Goal: Transaction & Acquisition: Purchase product/service

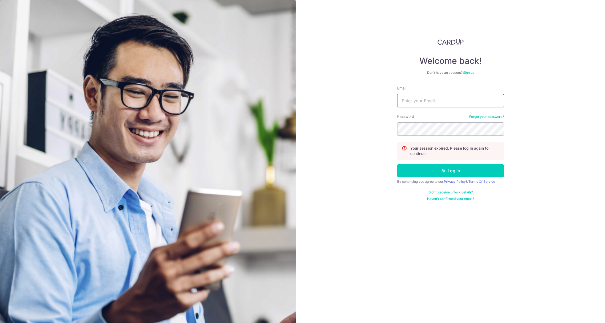
click at [409, 105] on input "Email" at bounding box center [451, 100] width 107 height 13
click at [424, 91] on div "Email" at bounding box center [451, 96] width 107 height 22
click at [423, 97] on input "Email" at bounding box center [451, 100] width 107 height 13
type input "weijie_phua@outlook.com"
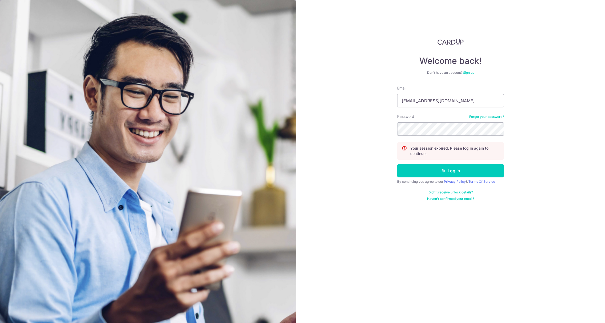
click at [456, 118] on div "Password Forgot your password?" at bounding box center [451, 125] width 107 height 22
click at [458, 168] on button "Log in" at bounding box center [451, 170] width 107 height 13
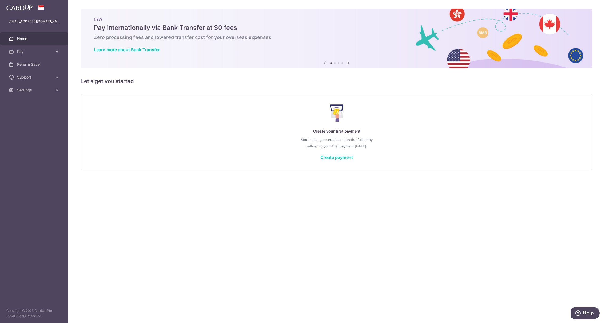
click at [108, 95] on div "Create your first payment Start using your credit card to the fullest by settin…" at bounding box center [337, 132] width 512 height 76
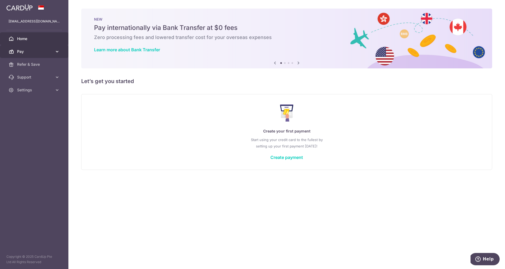
click at [34, 53] on span "Pay" at bounding box center [34, 51] width 35 height 5
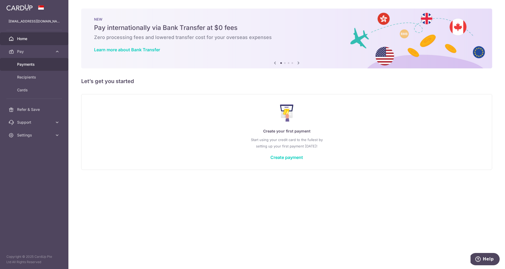
click at [34, 67] on link "Payments" at bounding box center [34, 64] width 68 height 13
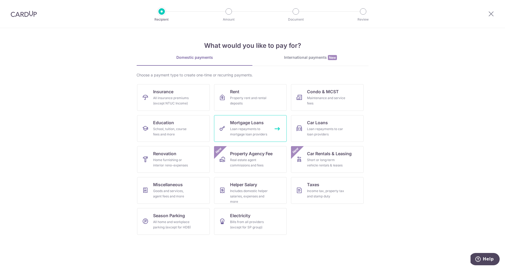
click at [241, 125] on span "Mortgage Loans" at bounding box center [247, 122] width 34 height 6
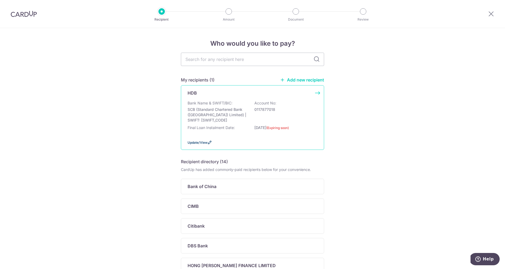
click at [202, 141] on span "Update/View" at bounding box center [197, 142] width 20 height 4
click at [204, 143] on span "Update/View" at bounding box center [197, 142] width 20 height 4
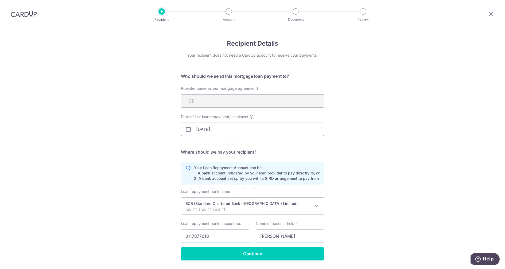
click at [244, 131] on input "[DATE]" at bounding box center [252, 129] width 143 height 13
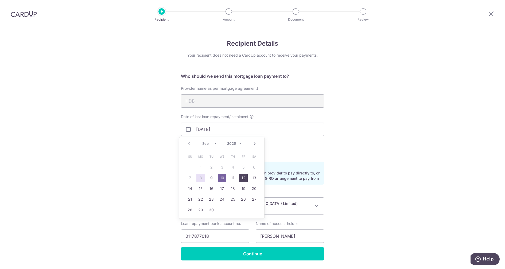
click at [241, 180] on link "12" at bounding box center [243, 178] width 9 height 9
type input "12/09/2025"
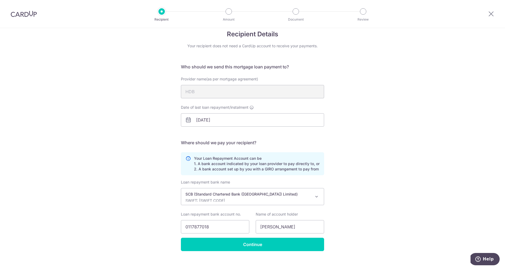
scroll to position [16, 0]
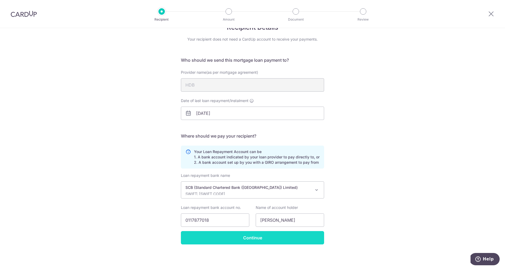
click at [234, 236] on input "Continue" at bounding box center [252, 237] width 143 height 13
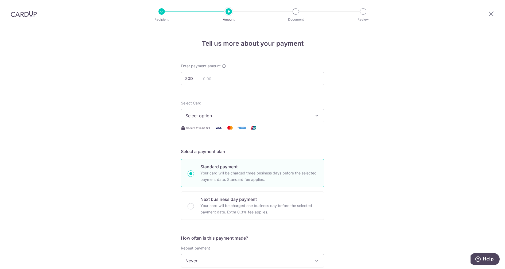
click at [226, 75] on input "text" at bounding box center [252, 78] width 143 height 13
type input "996.00"
click at [202, 113] on span "Select option" at bounding box center [247, 115] width 124 height 6
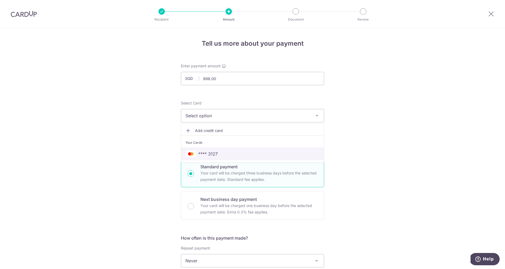
click at [209, 151] on span "**** 3127" at bounding box center [207, 154] width 19 height 6
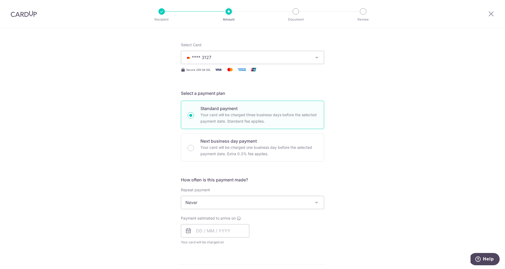
scroll to position [61, 0]
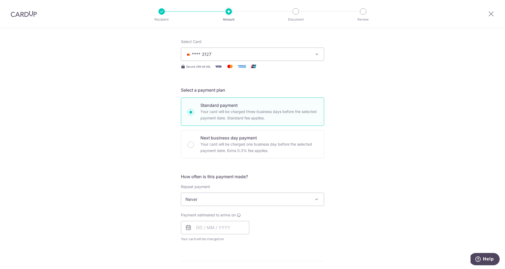
click at [267, 198] on span "Never" at bounding box center [252, 199] width 143 height 13
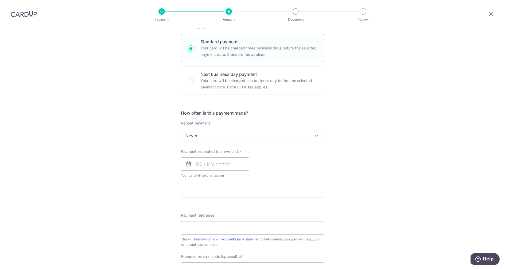
scroll to position [130, 0]
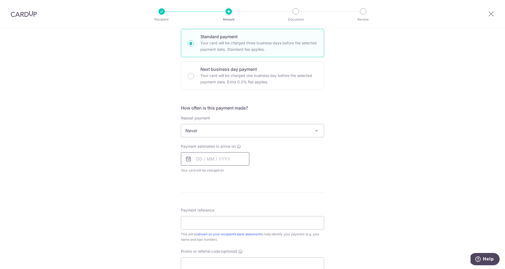
click at [224, 156] on input "text" at bounding box center [215, 158] width 68 height 13
click at [385, 143] on div "Tell us more about your payment Enter payment amount SGD 996.00 996.00 Select C…" at bounding box center [252, 139] width 505 height 483
click at [204, 153] on input "text" at bounding box center [215, 158] width 68 height 13
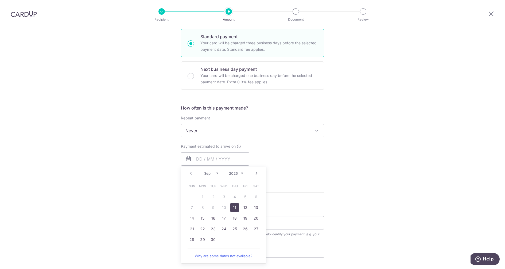
click at [235, 209] on link "11" at bounding box center [234, 207] width 9 height 9
type input "11/09/2025"
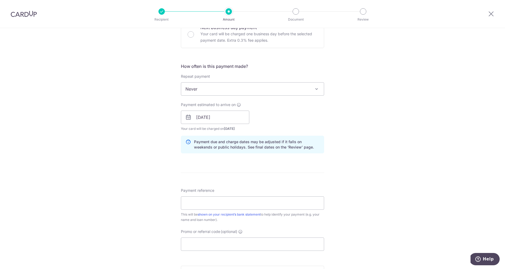
scroll to position [199, 0]
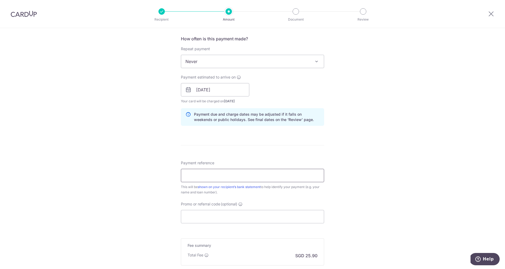
click at [272, 175] on input "Payment reference" at bounding box center [252, 175] width 143 height 13
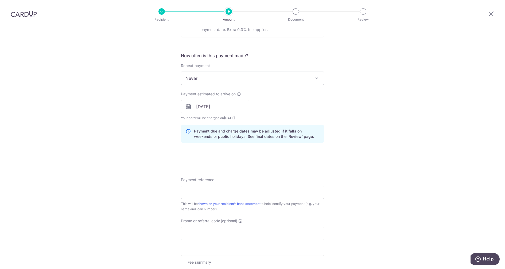
scroll to position [197, 0]
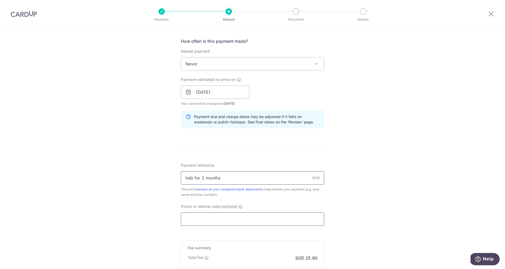
type input "hdb for 2 months"
click at [221, 215] on input "Promo or referral code (optional)" at bounding box center [252, 218] width 143 height 13
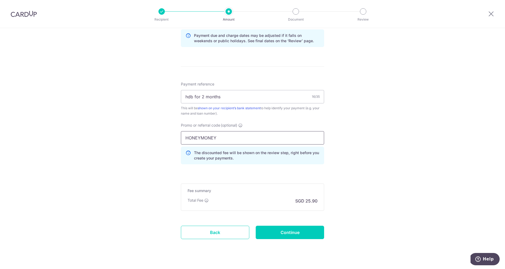
scroll to position [279, 0]
type input "HONEYMONEY"
click at [285, 227] on input "Continue" at bounding box center [289, 231] width 68 height 13
type input "Create Schedule"
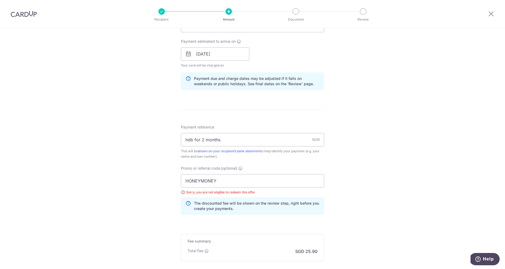
scroll to position [246, 0]
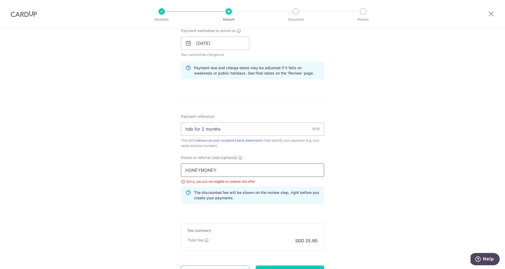
click at [235, 170] on input "HONEYMONEY" at bounding box center [252, 169] width 143 height 13
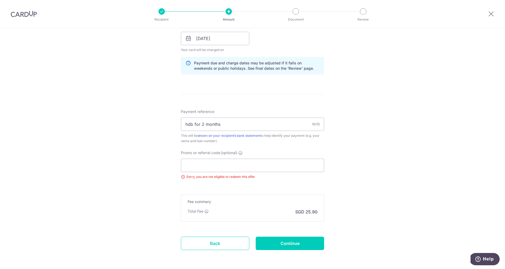
scroll to position [270, 0]
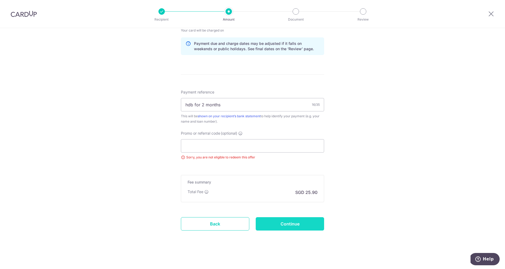
click at [291, 222] on input "Continue" at bounding box center [289, 223] width 68 height 13
type input "Update Schedule"
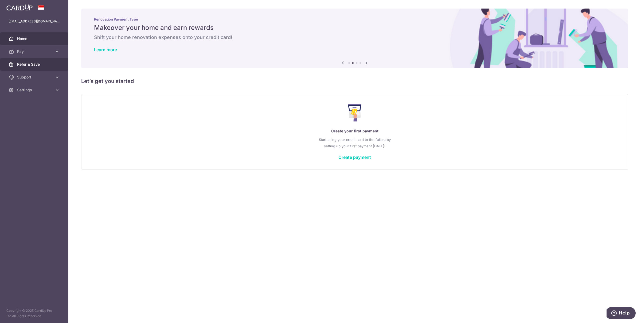
click at [37, 67] on link "Refer & Save" at bounding box center [34, 64] width 68 height 13
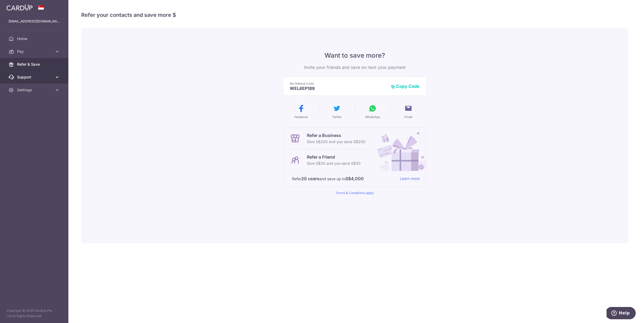
click at [32, 78] on span "Support" at bounding box center [34, 76] width 35 height 5
click at [44, 125] on span "Settings" at bounding box center [34, 122] width 35 height 5
click at [30, 91] on span "FAQ" at bounding box center [34, 89] width 35 height 5
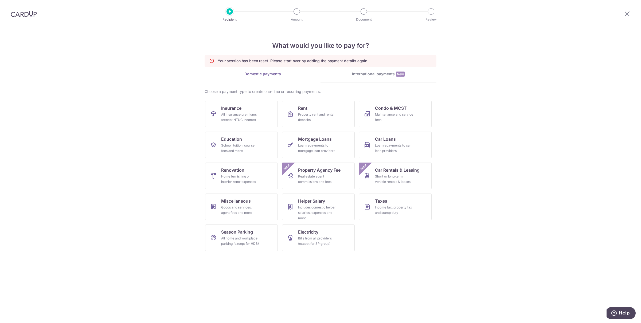
click at [442, 94] on section "What would you like to pay for? Your session has been reset. Please start over …" at bounding box center [320, 175] width 641 height 295
click at [323, 141] on span "Mortgage Loans" at bounding box center [315, 139] width 34 height 6
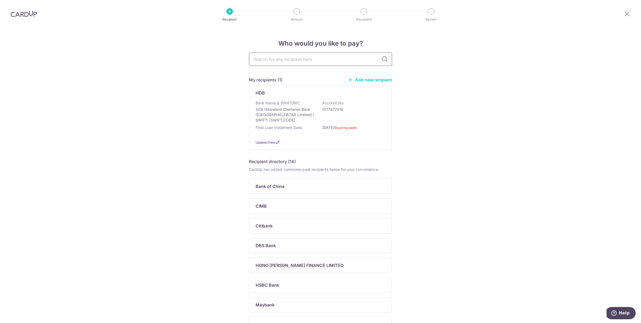
click at [321, 61] on input "text" at bounding box center [320, 59] width 143 height 13
type input "HDB"
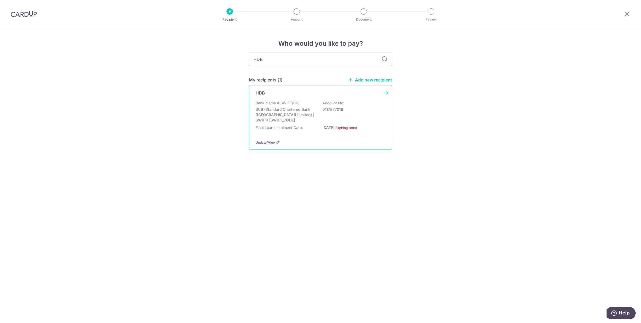
click at [290, 116] on p "SCB (Standard Chartered Bank (Singapore) Limited) | SWIFT: SCBLSG22XXX" at bounding box center [285, 115] width 60 height 16
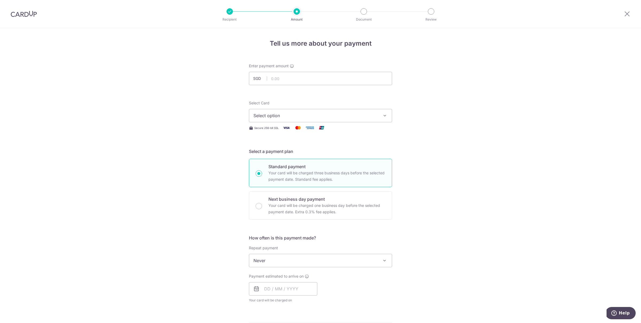
click at [289, 115] on span "Select option" at bounding box center [315, 115] width 124 height 6
click at [284, 79] on input "text" at bounding box center [320, 78] width 143 height 13
type input "996.00"
click at [281, 117] on span "Select option" at bounding box center [315, 115] width 124 height 6
click at [279, 152] on span "**** 3127" at bounding box center [275, 154] width 19 height 6
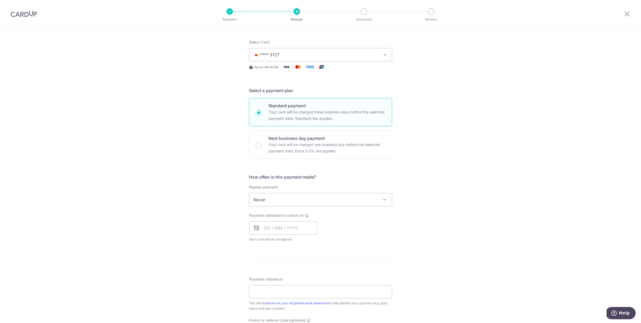
scroll to position [65, 0]
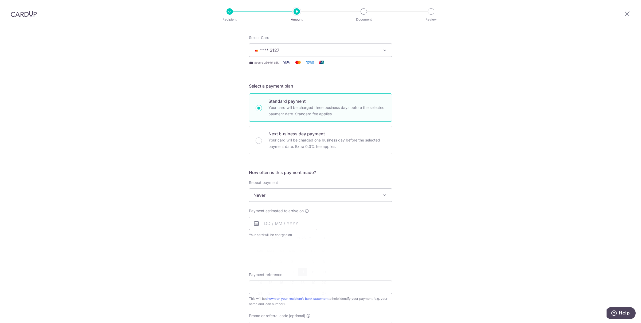
click at [302, 222] on input "text" at bounding box center [283, 223] width 68 height 13
click at [302, 272] on link "11" at bounding box center [302, 272] width 9 height 9
type input "11/09/2025"
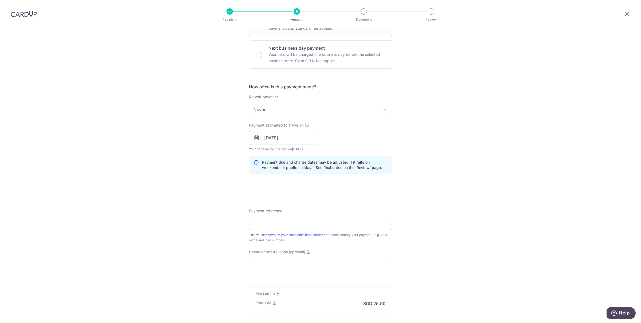
scroll to position [153, 0]
click at [321, 220] on input "Payment reference" at bounding box center [320, 221] width 143 height 13
type input "HDB loan for 2 months"
click at [294, 265] on input "Promo or referral code (optional)" at bounding box center [320, 262] width 143 height 13
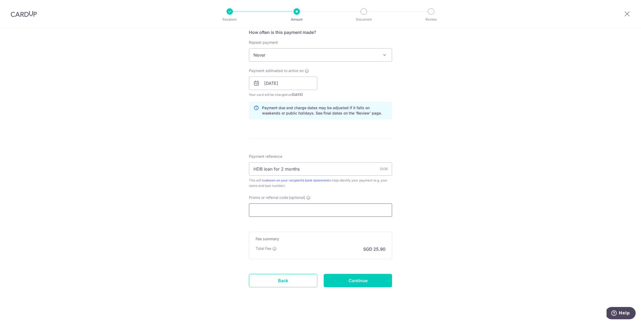
scroll to position [208, 0]
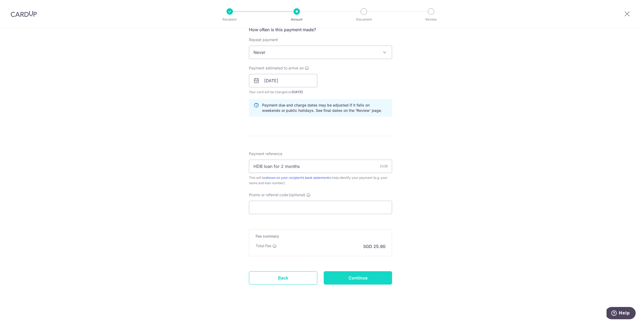
click at [346, 277] on input "Continue" at bounding box center [358, 277] width 68 height 13
type input "Create Schedule"
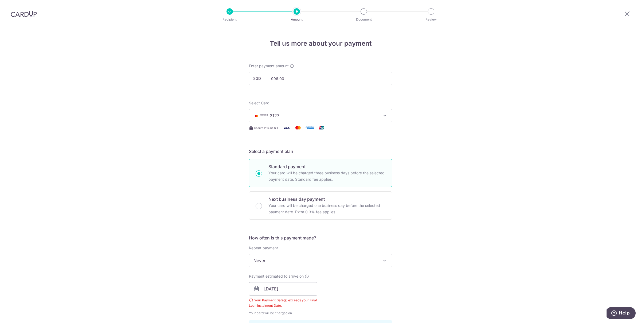
click at [234, 17] on p "Recipient" at bounding box center [230, 19] width 40 height 5
click at [227, 11] on div at bounding box center [229, 11] width 6 height 6
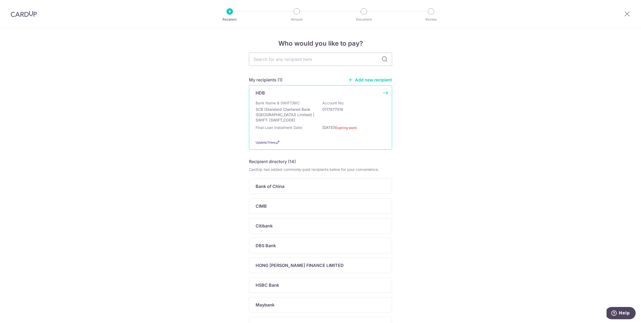
click at [271, 139] on div "HDB Bank Name & SWIFT/BIC: SCB (Standard Chartered Bank (Singapore) Limited) | …" at bounding box center [320, 117] width 143 height 65
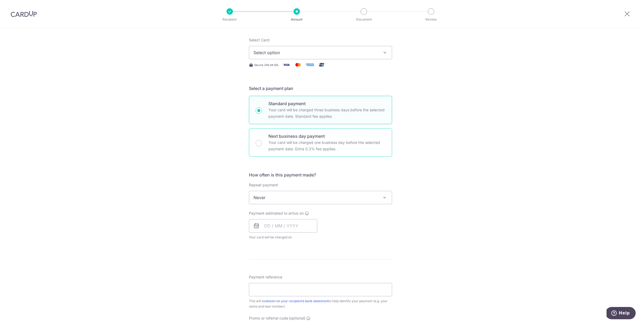
scroll to position [75, 0]
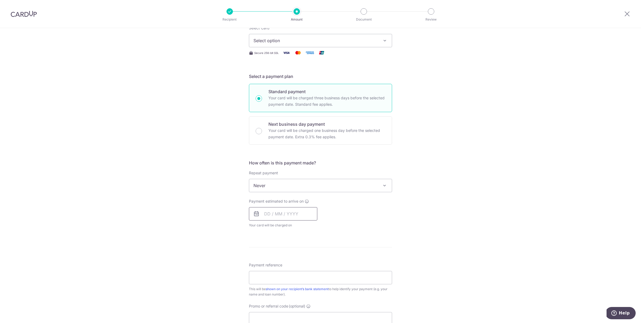
click at [282, 213] on input "text" at bounding box center [283, 213] width 68 height 13
click at [392, 242] on div "Tell us more about your payment Enter payment amount SGD Select Card Select opt…" at bounding box center [320, 194] width 641 height 483
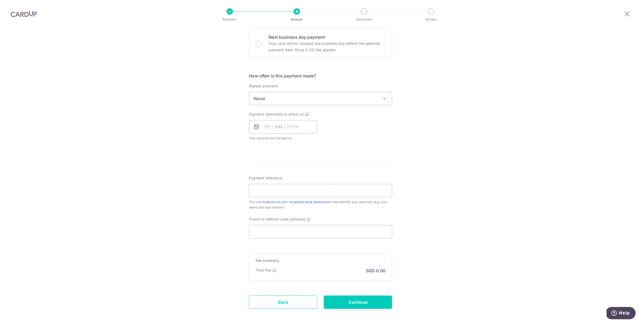
scroll to position [188, 0]
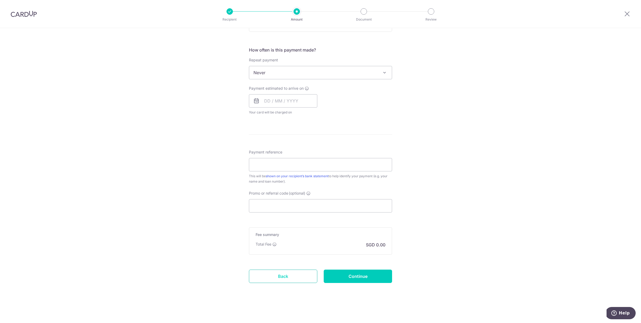
click at [274, 277] on link "Back" at bounding box center [283, 276] width 68 height 13
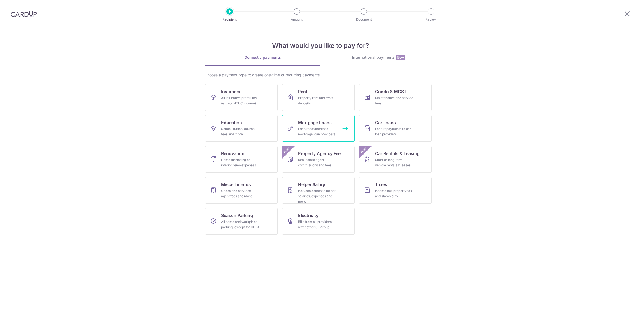
click at [334, 129] on div "Loan repayments to mortgage loan providers" at bounding box center [317, 131] width 38 height 11
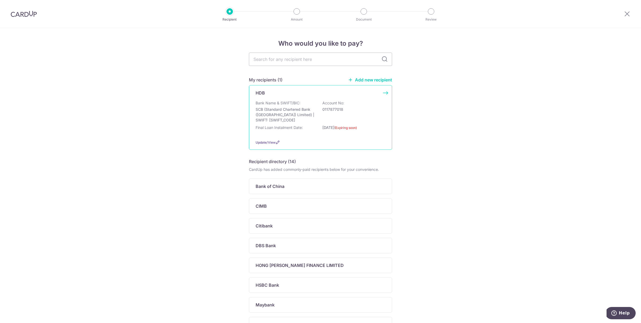
click at [301, 112] on p "SCB (Standard Chartered Bank ([GEOGRAPHIC_DATA]) Limited) | SWIFT: [SWIFT_CODE]" at bounding box center [285, 115] width 60 height 16
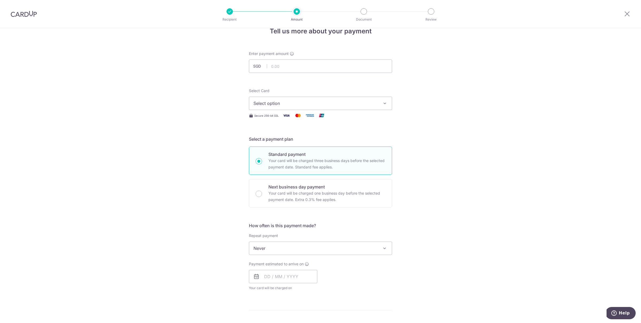
scroll to position [13, 0]
click at [278, 66] on input "text" at bounding box center [320, 65] width 143 height 13
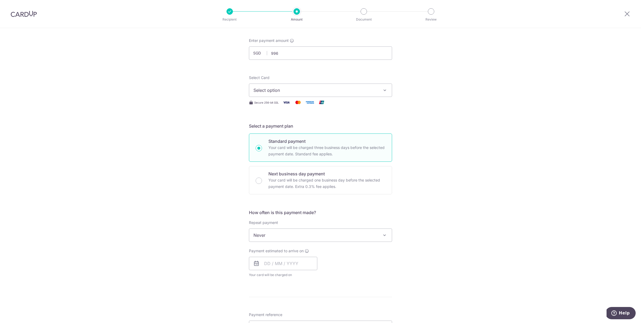
type input "996.00"
drag, startPoint x: 192, startPoint y: 154, endPoint x: 223, endPoint y: 166, distance: 33.0
click at [192, 154] on div "Tell us more about your payment Enter payment amount SGD 996.00 996.00 Select C…" at bounding box center [320, 244] width 641 height 483
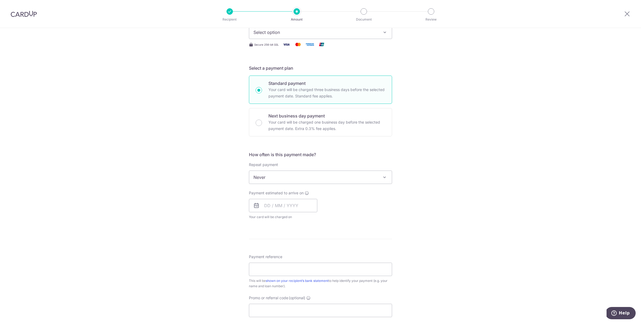
scroll to position [87, 0]
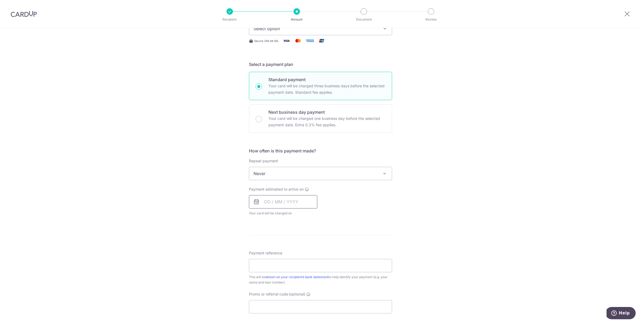
click at [274, 205] on input "text" at bounding box center [283, 201] width 68 height 13
drag, startPoint x: 310, startPoint y: 252, endPoint x: 336, endPoint y: 242, distance: 27.3
click at [310, 252] on link "12" at bounding box center [313, 250] width 9 height 9
type input "[DATE]"
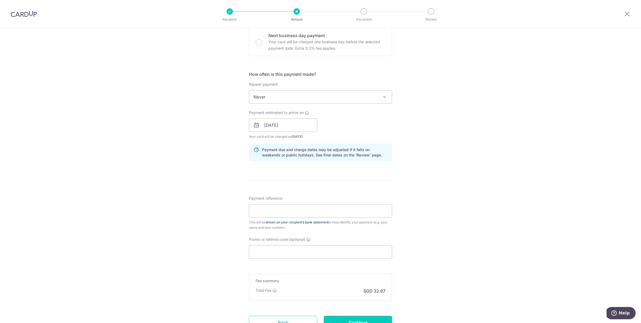
scroll to position [170, 0]
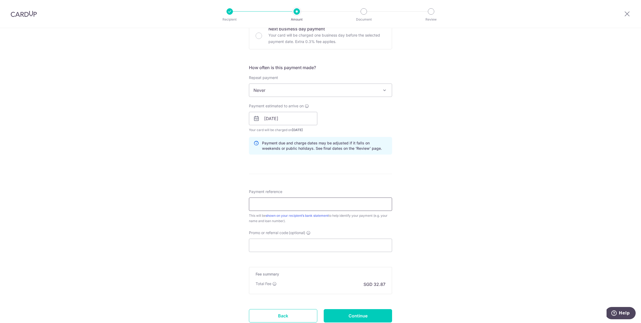
click at [287, 208] on input "Payment reference" at bounding box center [320, 204] width 143 height 13
type input "HDB loan for 2 months"
click at [284, 248] on input "Promo or referral code (optional)" at bounding box center [320, 245] width 143 height 13
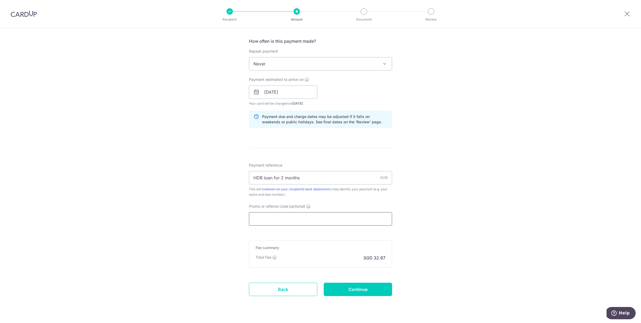
scroll to position [200, 0]
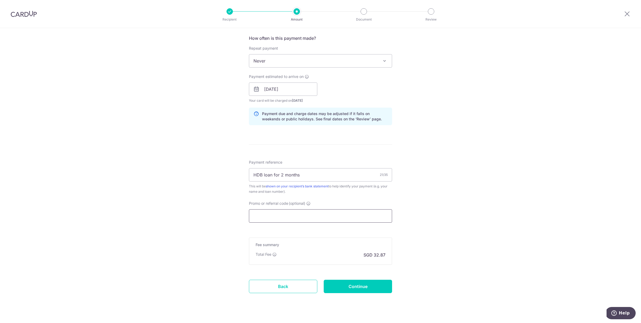
click at [284, 216] on input "Promo or referral code (optional)" at bounding box center [320, 215] width 143 height 13
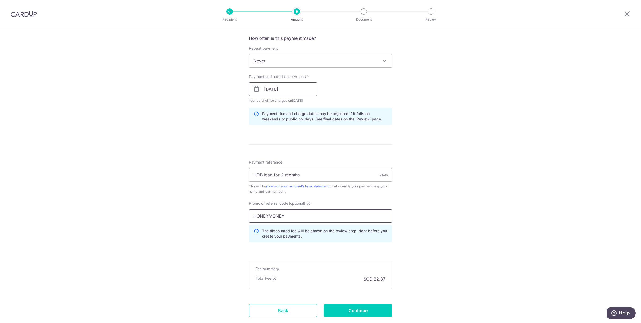
type input "HONEYMONEY"
click at [284, 93] on input "[DATE]" at bounding box center [283, 88] width 68 height 13
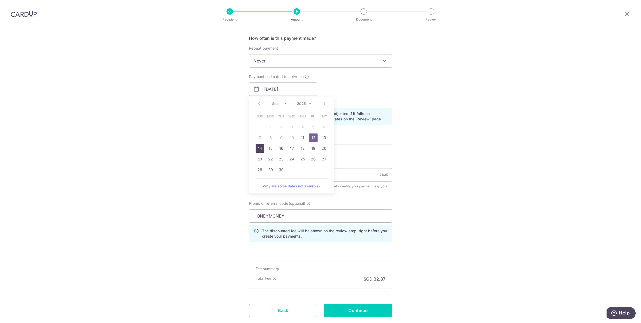
click at [259, 149] on link "14" at bounding box center [259, 148] width 9 height 9
type input "14/09/2025"
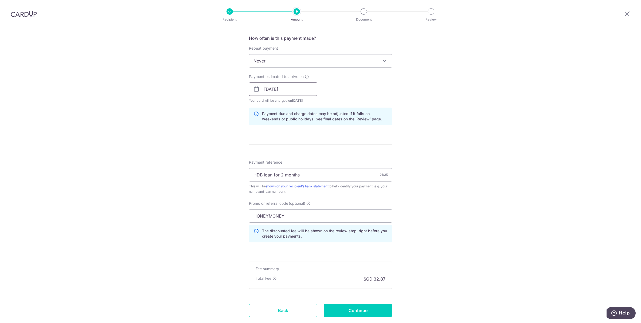
click at [291, 95] on input "14/09/2025" at bounding box center [283, 88] width 68 height 13
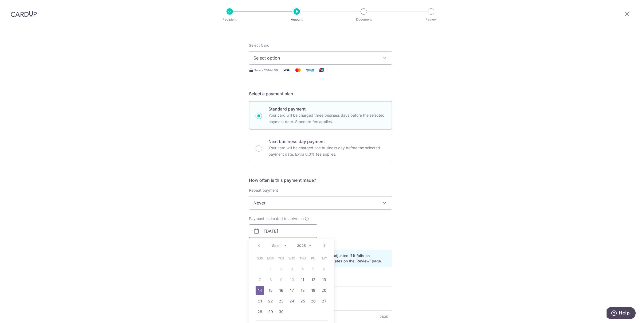
scroll to position [43, 0]
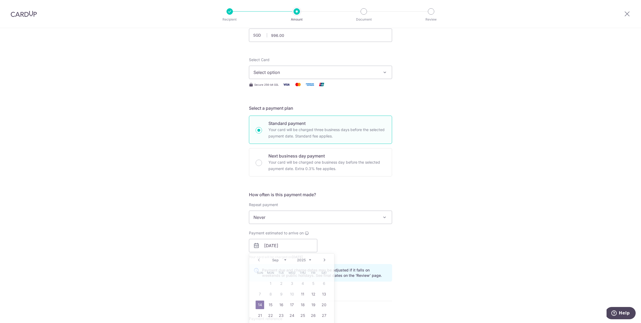
click at [305, 129] on p "Your card will be charged three business days before the selected payment date.…" at bounding box center [326, 133] width 117 height 13
click at [262, 129] on input "Standard payment Your card will be charged three business days before the selec…" at bounding box center [258, 130] width 6 height 6
radio input "true"
click at [287, 68] on button "Select option" at bounding box center [320, 72] width 143 height 13
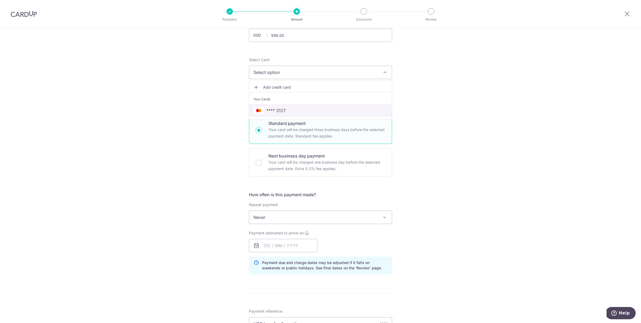
click at [280, 108] on span "**** 3127" at bounding box center [275, 110] width 19 height 6
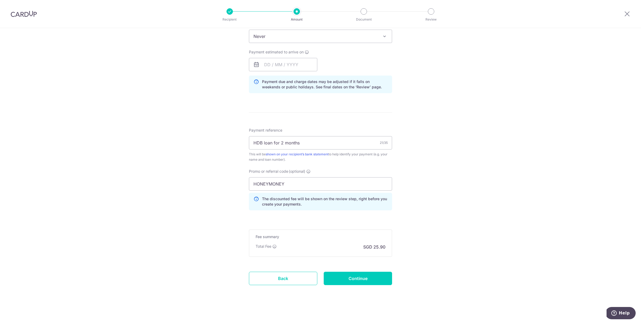
click at [405, 151] on div "Tell us more about your payment Enter payment amount SGD 996.00 996.00 Select C…" at bounding box center [320, 64] width 641 height 521
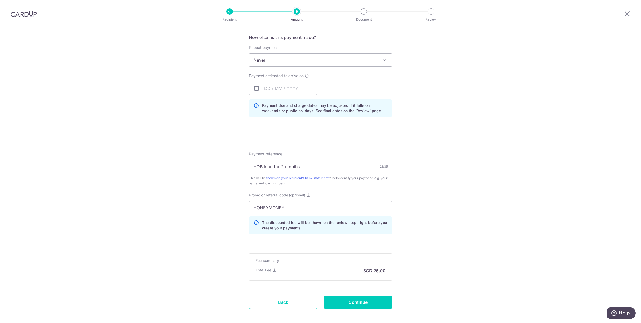
scroll to position [198, 0]
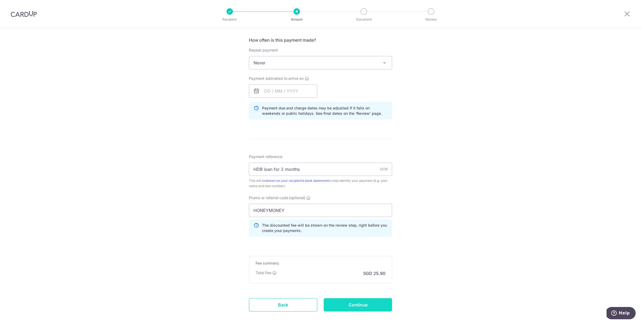
click at [357, 304] on input "Continue" at bounding box center [358, 304] width 68 height 13
type input "Create Schedule"
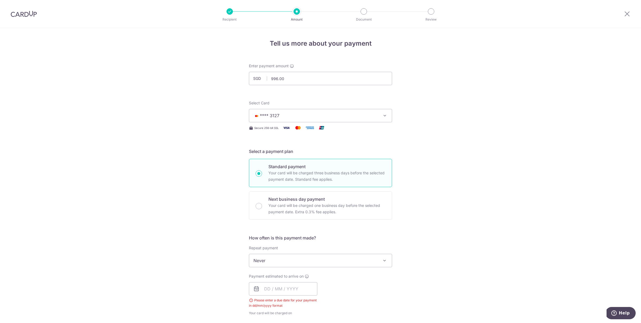
scroll to position [223, 0]
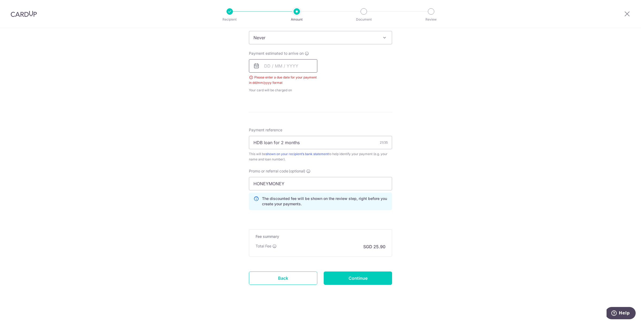
click at [273, 69] on input "text" at bounding box center [283, 65] width 68 height 13
click at [230, 144] on div "Tell us more about your payment Enter payment amount SGD 996.00 996.00 Select C…" at bounding box center [320, 65] width 641 height 520
click at [294, 62] on input "text" at bounding box center [283, 65] width 68 height 13
drag, startPoint x: 312, startPoint y: 117, endPoint x: 354, endPoint y: 244, distance: 133.2
click at [312, 117] on link "12" at bounding box center [313, 114] width 9 height 9
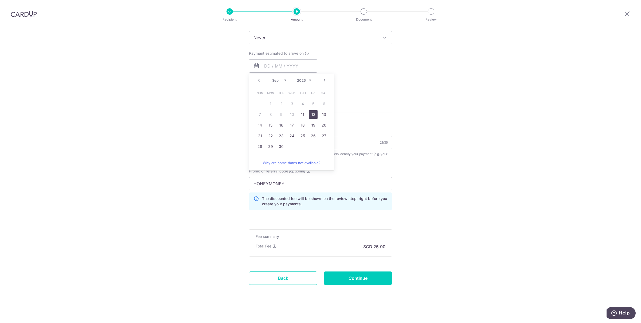
type input "[DATE]"
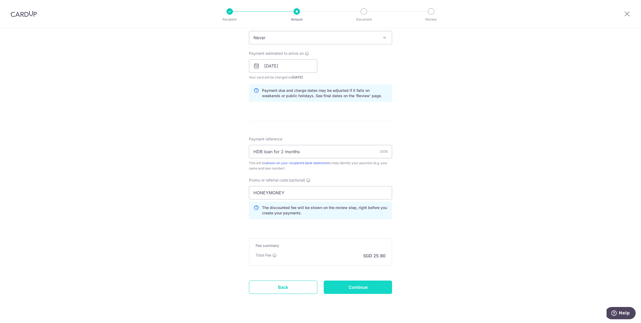
click at [360, 289] on input "Continue" at bounding box center [358, 287] width 68 height 13
type input "Create Schedule"
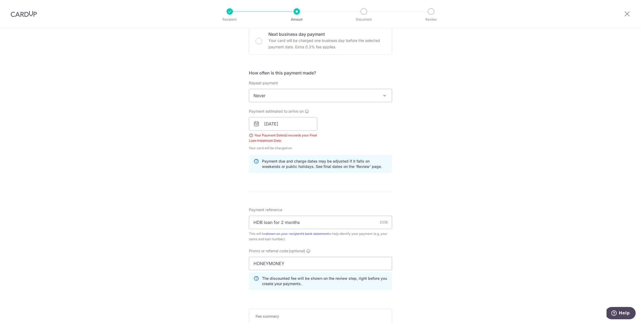
scroll to position [165, 0]
click at [280, 130] on input "[DATE]" at bounding box center [283, 123] width 68 height 13
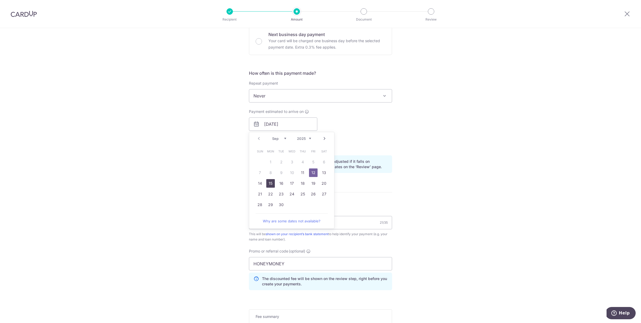
click at [270, 182] on link "15" at bounding box center [270, 183] width 9 height 9
type input "[DATE]"
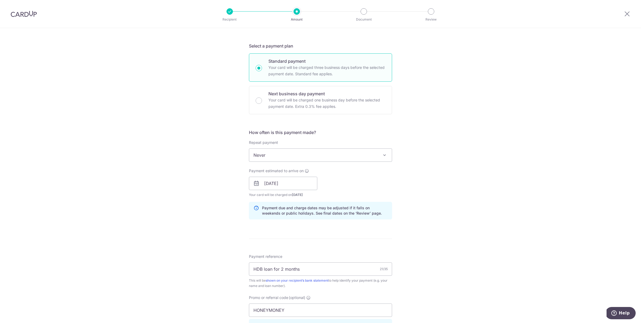
scroll to position [235, 0]
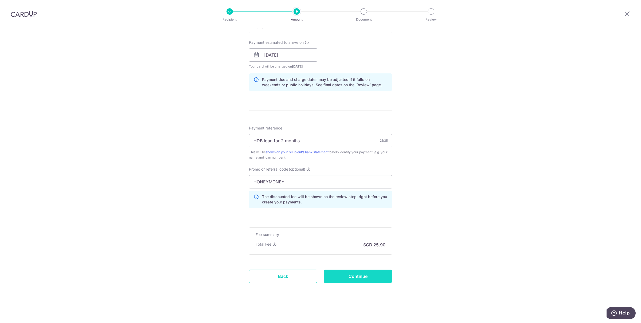
click at [362, 274] on input "Continue" at bounding box center [358, 276] width 68 height 13
type input "Create Schedule"
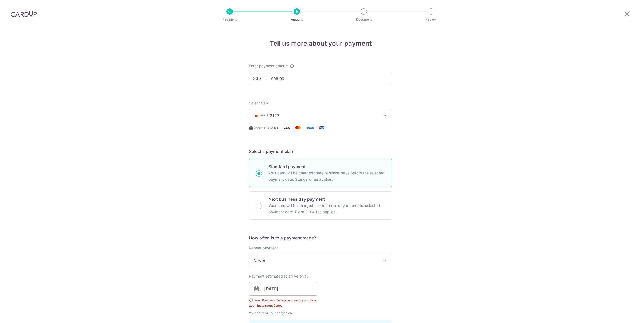
scroll to position [247, 0]
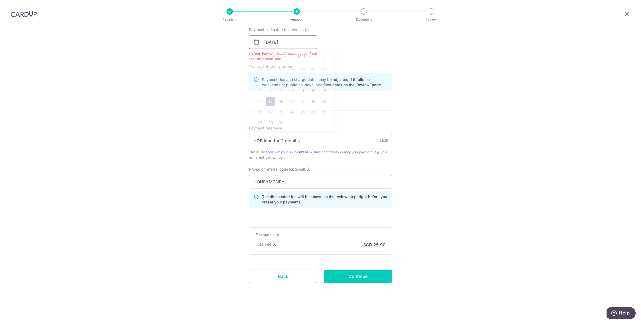
click at [297, 40] on input "15/09/2025" at bounding box center [283, 42] width 68 height 13
click at [292, 100] on link "17" at bounding box center [292, 101] width 9 height 9
type input "17/09/2025"
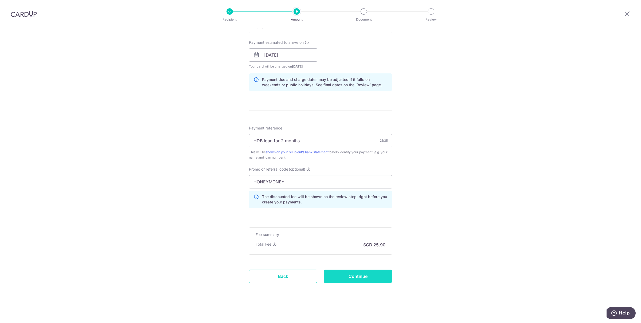
click at [341, 277] on input "Continue" at bounding box center [358, 276] width 68 height 13
type input "Create Schedule"
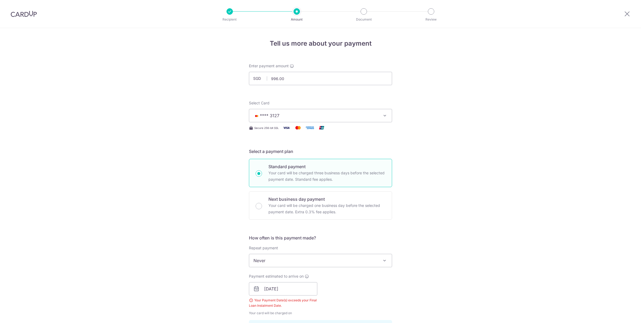
scroll to position [247, 0]
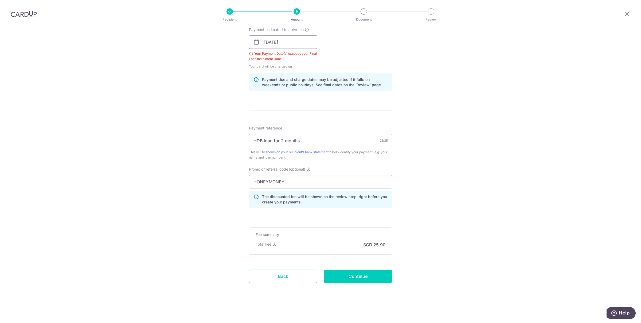
click at [269, 48] on input "[DATE]" at bounding box center [283, 42] width 68 height 13
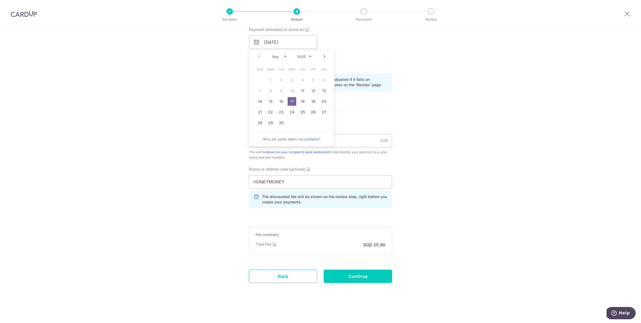
click at [298, 92] on link "11" at bounding box center [302, 90] width 9 height 9
type input "11/09/2025"
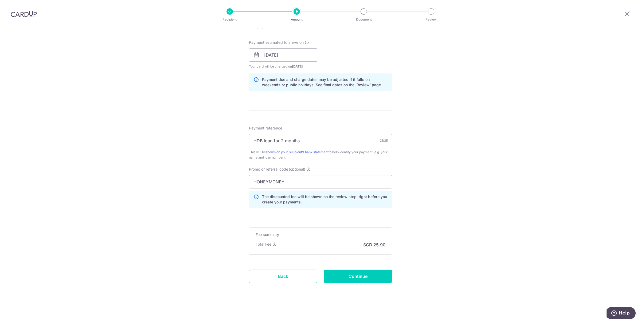
click at [341, 290] on form "Enter payment amount SGD 996.00 996.00 Select Card **** 3127 Add credit card Yo…" at bounding box center [320, 63] width 143 height 469
click at [341, 273] on input "Continue" at bounding box center [358, 276] width 68 height 13
type input "Create Schedule"
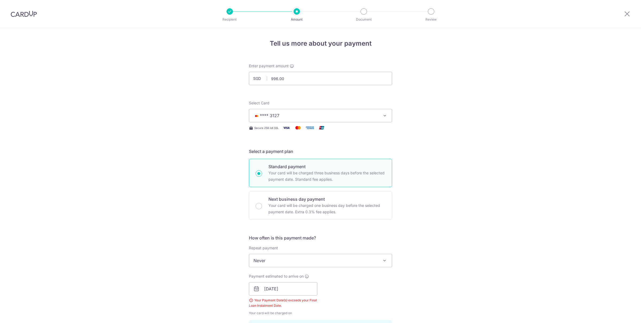
scroll to position [247, 0]
click at [234, 11] on li "Amount" at bounding box center [266, 11] width 67 height 6
click at [230, 16] on div "Recipient Amount Document Review" at bounding box center [330, 14] width 229 height 28
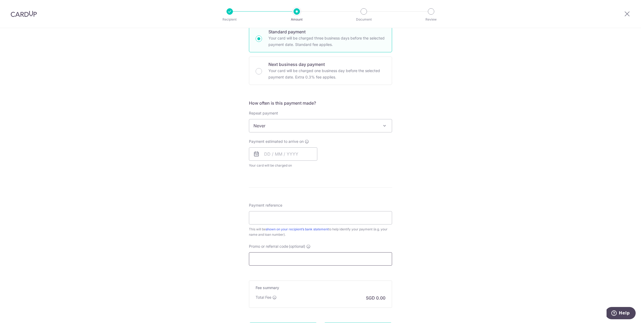
scroll to position [188, 0]
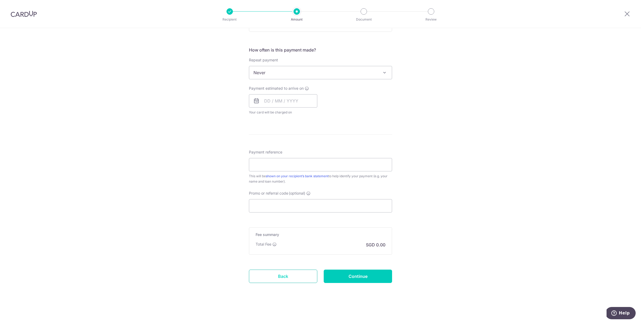
click at [279, 279] on link "Back" at bounding box center [283, 276] width 68 height 13
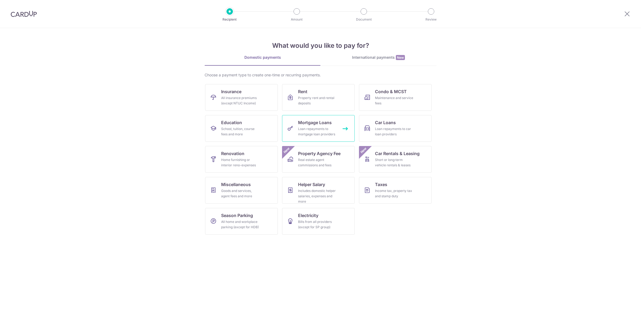
click at [311, 128] on div "Loan repayments to mortgage loan providers" at bounding box center [317, 131] width 38 height 11
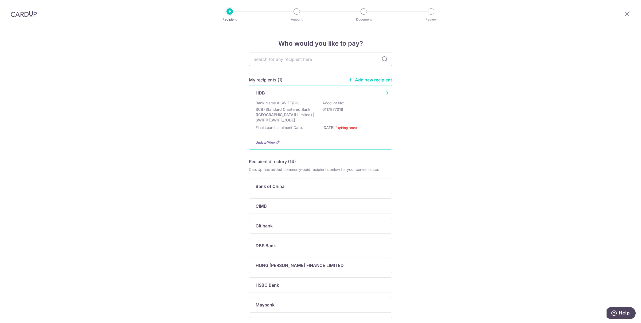
click at [292, 127] on p "Final Loan Instalment Date:" at bounding box center [278, 127] width 47 height 5
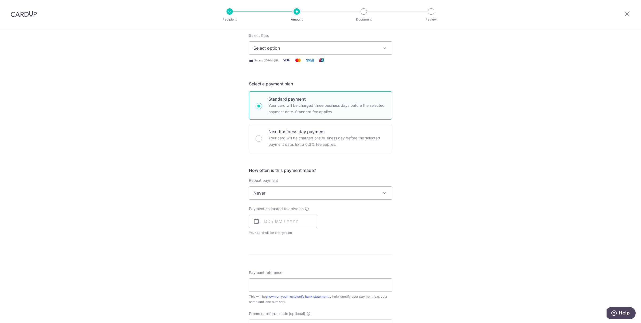
scroll to position [1, 0]
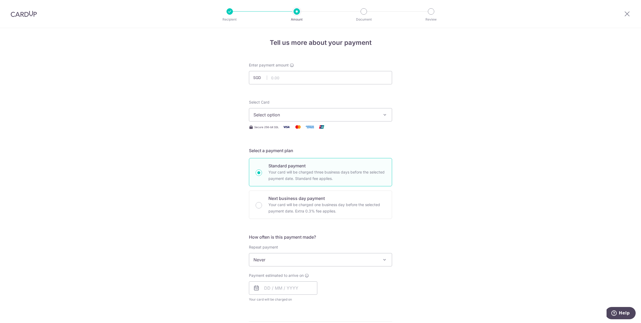
click at [277, 62] on span "Enter payment amount" at bounding box center [269, 64] width 40 height 5
click at [277, 72] on input "text" at bounding box center [320, 77] width 143 height 13
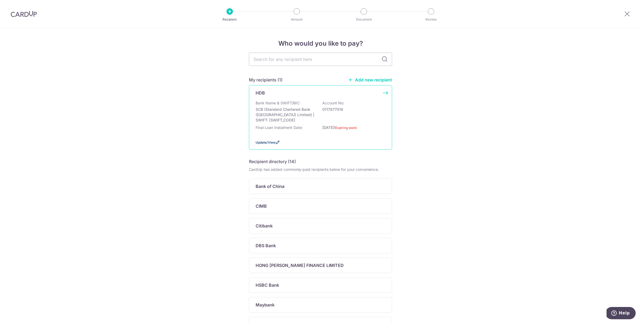
click at [269, 142] on span "Update/View" at bounding box center [265, 142] width 20 height 4
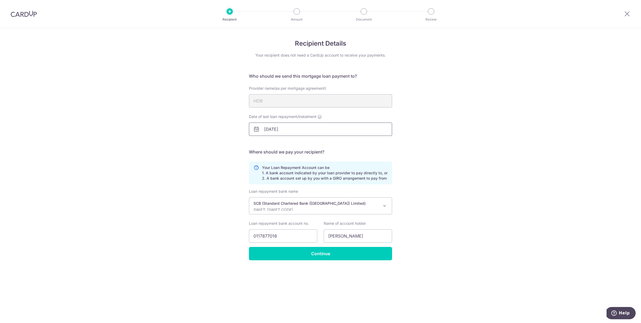
click at [281, 129] on input "[DATE]" at bounding box center [320, 129] width 143 height 13
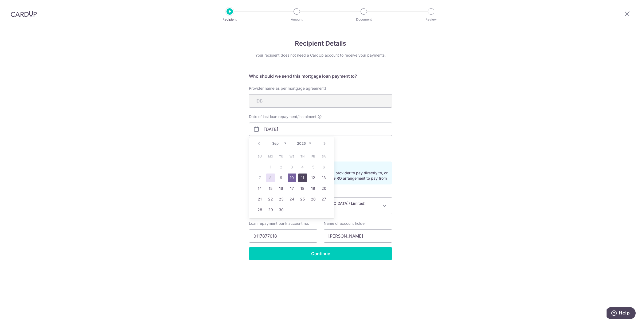
click at [302, 178] on link "11" at bounding box center [302, 178] width 9 height 9
type input "[DATE]"
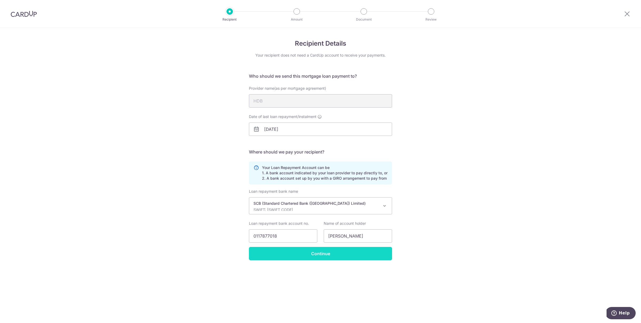
click at [310, 252] on input "Continue" at bounding box center [320, 253] width 143 height 13
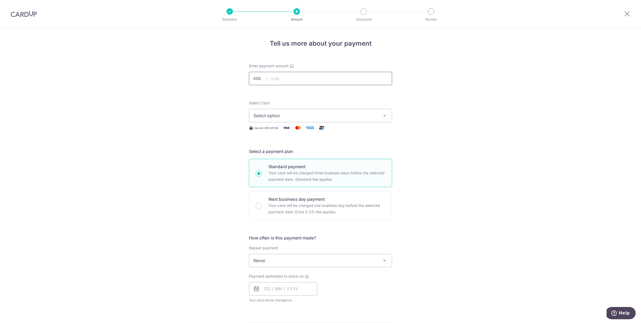
click at [301, 84] on input "text" at bounding box center [320, 78] width 143 height 13
type input "996.00"
click at [421, 147] on div "Tell us more about your payment Enter payment amount SGD 996.00 996.00 Select C…" at bounding box center [320, 269] width 641 height 483
click at [337, 118] on span "Select option" at bounding box center [315, 115] width 124 height 6
click at [304, 152] on span "**** 3127" at bounding box center [320, 154] width 134 height 6
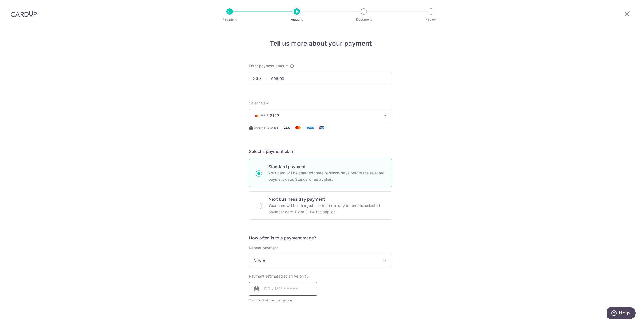
click at [273, 292] on input "text" at bounding box center [283, 288] width 68 height 13
click at [391, 296] on div "Payment estimated to arrive on Prev Next Sep Oct Nov Dec 2025 2026 2027 2028 20…" at bounding box center [321, 288] width 150 height 29
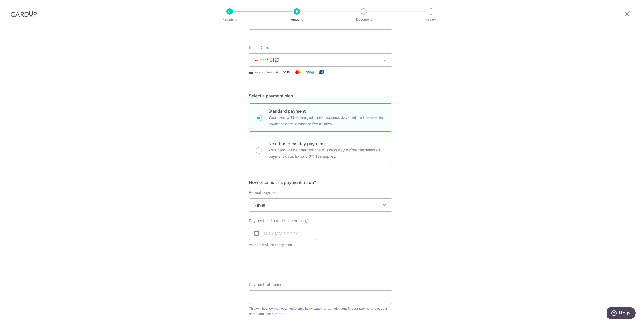
scroll to position [82, 0]
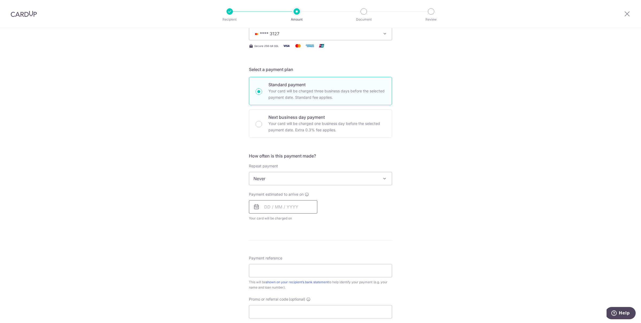
click at [291, 207] on input "text" at bounding box center [283, 206] width 68 height 13
click at [300, 257] on link "11" at bounding box center [302, 255] width 9 height 9
type input "11/09/2025"
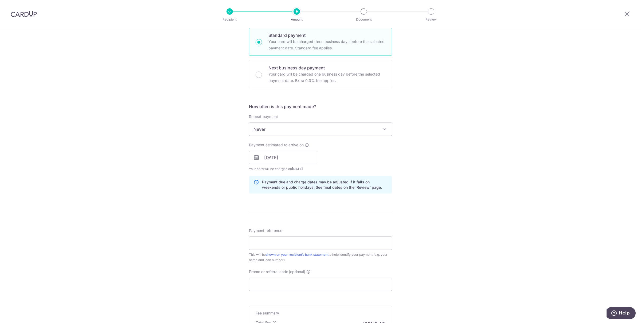
scroll to position [161, 0]
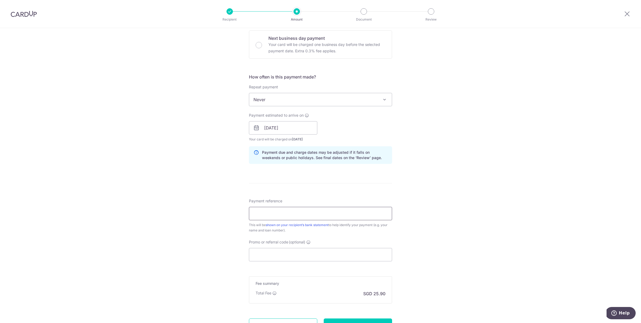
click at [308, 209] on input "Payment reference" at bounding box center [320, 213] width 143 height 13
type input "HDB loan for 2 months"
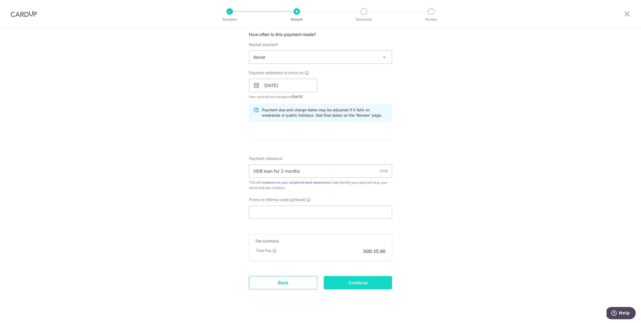
click at [340, 282] on input "Continue" at bounding box center [358, 282] width 68 height 13
type input "Create Schedule"
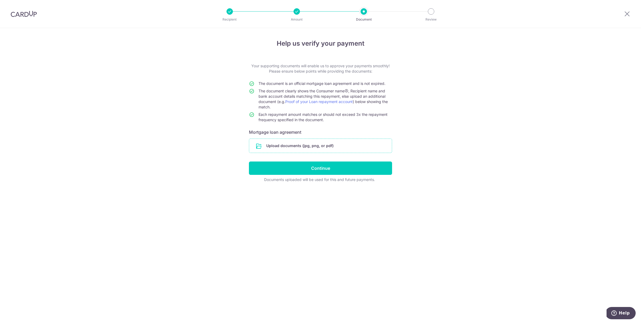
click at [293, 146] on input "file" at bounding box center [320, 146] width 143 height 14
drag, startPoint x: 280, startPoint y: 82, endPoint x: 317, endPoint y: 82, distance: 36.6
click at [306, 82] on span "The document is an official mortgage loan agreement and is not expired." at bounding box center [321, 83] width 127 height 5
click at [317, 84] on span "The document is an official mortgage loan agreement and is not expired." at bounding box center [321, 83] width 127 height 5
drag, startPoint x: 310, startPoint y: 84, endPoint x: 325, endPoint y: 84, distance: 15.2
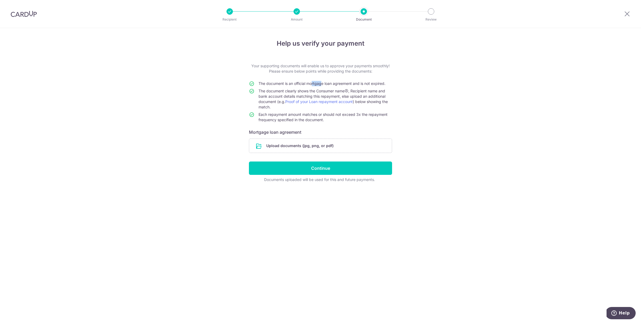
click at [323, 84] on span "The document is an official mortgage loan agreement and is not expired." at bounding box center [321, 83] width 127 height 5
drag, startPoint x: 281, startPoint y: 93, endPoint x: 314, endPoint y: 93, distance: 33.4
click at [314, 93] on span "The document clearly shows the Consumer name , Recipient name and bank account …" at bounding box center [322, 99] width 129 height 21
drag, startPoint x: 277, startPoint y: 116, endPoint x: 322, endPoint y: 116, distance: 44.3
click at [322, 116] on span "Each repayment amount matches or should not exceed 3x the repayment frequency s…" at bounding box center [322, 117] width 129 height 10
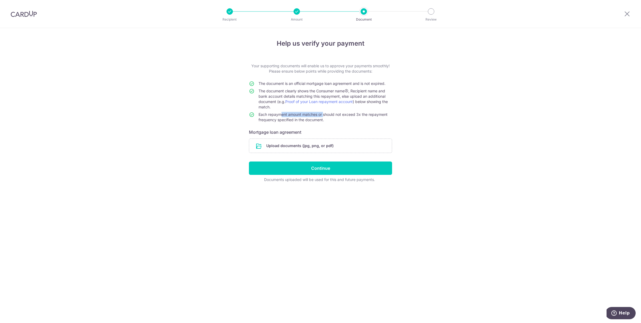
click at [322, 116] on span "Each repayment amount matches or should not exceed 3x the repayment frequency s…" at bounding box center [322, 117] width 129 height 10
click at [348, 90] on icon at bounding box center [346, 91] width 4 height 4
click at [273, 95] on span "The document clearly shows the Consumer name , Recipient name and bank account …" at bounding box center [322, 99] width 129 height 21
